Goal: Task Accomplishment & Management: Use online tool/utility

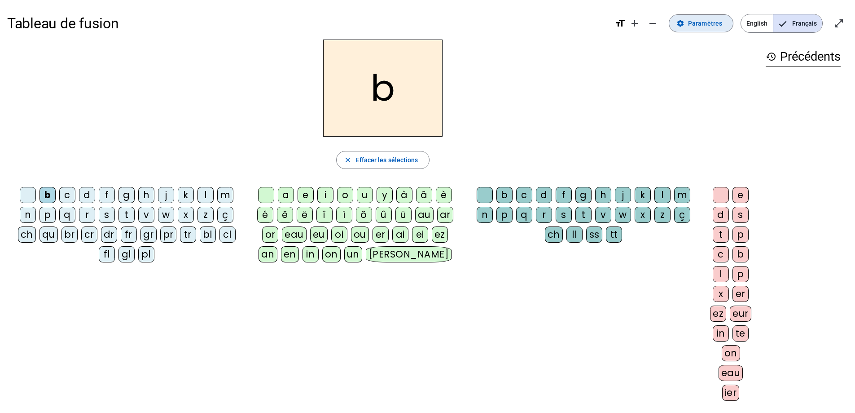
click at [675, 97] on div "b" at bounding box center [383, 88] width 752 height 97
click at [682, 24] on mat-icon "settings" at bounding box center [681, 23] width 8 height 8
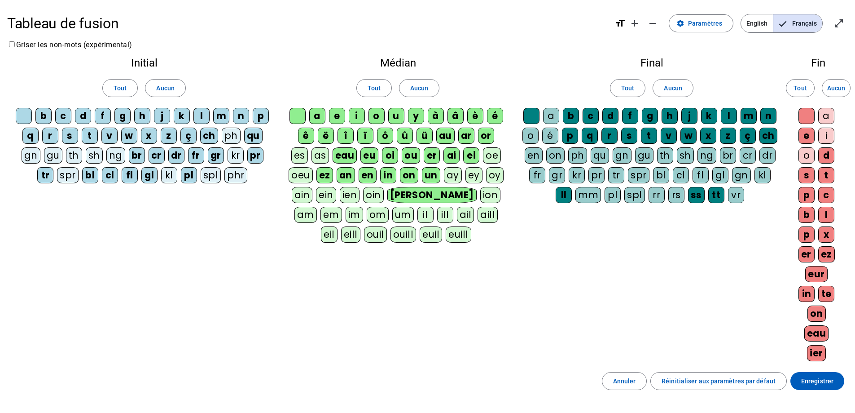
click at [305, 179] on div "oeu" at bounding box center [301, 175] width 24 height 16
click at [706, 27] on span "Paramètres" at bounding box center [705, 23] width 34 height 11
click at [680, 25] on mat-icon "settings" at bounding box center [681, 23] width 8 height 8
click at [819, 378] on span "Enregistrer" at bounding box center [817, 380] width 32 height 11
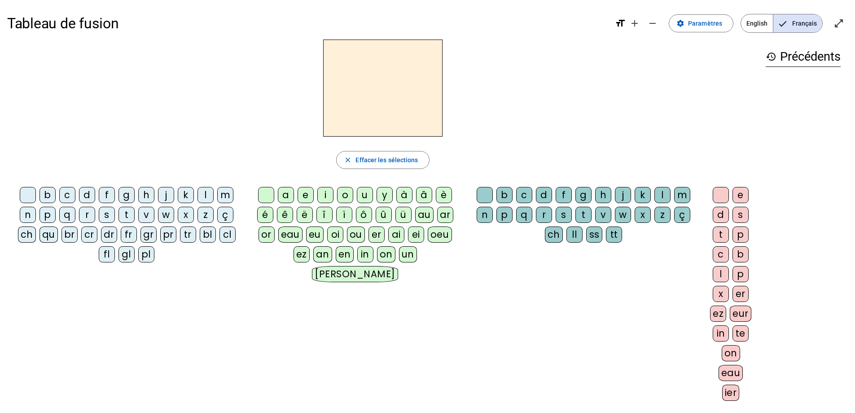
click at [46, 197] on div "b" at bounding box center [48, 195] width 16 height 16
click at [358, 236] on div "ou" at bounding box center [356, 234] width 18 height 16
click at [545, 217] on div "r" at bounding box center [544, 215] width 16 height 16
click at [566, 215] on div "s" at bounding box center [564, 215] width 16 height 16
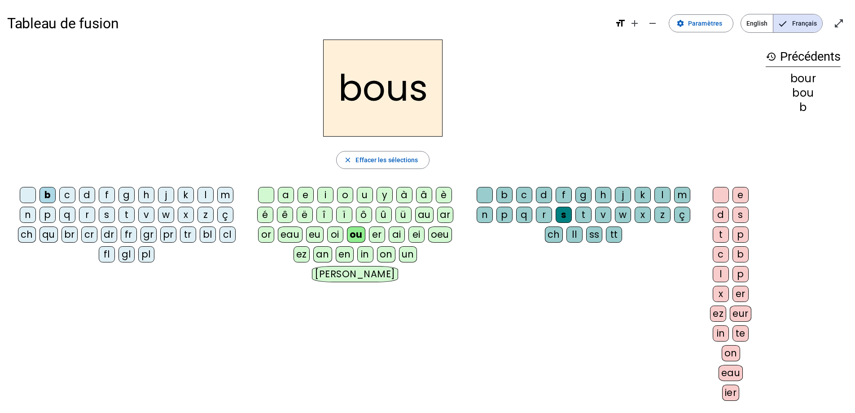
click at [543, 216] on div "r" at bounding box center [544, 215] width 16 height 16
click at [742, 212] on div "s" at bounding box center [741, 215] width 16 height 16
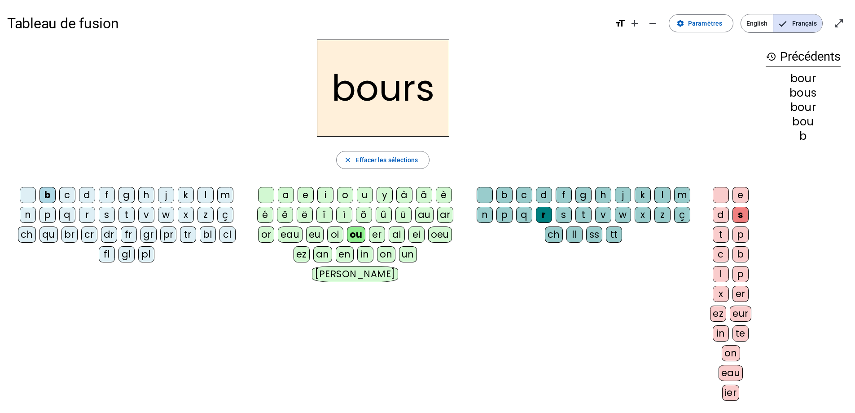
click at [740, 193] on div "e" at bounding box center [741, 195] width 16 height 16
click at [743, 216] on div "s" at bounding box center [741, 215] width 16 height 16
click at [743, 192] on div "e" at bounding box center [741, 195] width 16 height 16
click at [739, 217] on div "s" at bounding box center [741, 215] width 16 height 16
